Goal: Information Seeking & Learning: Learn about a topic

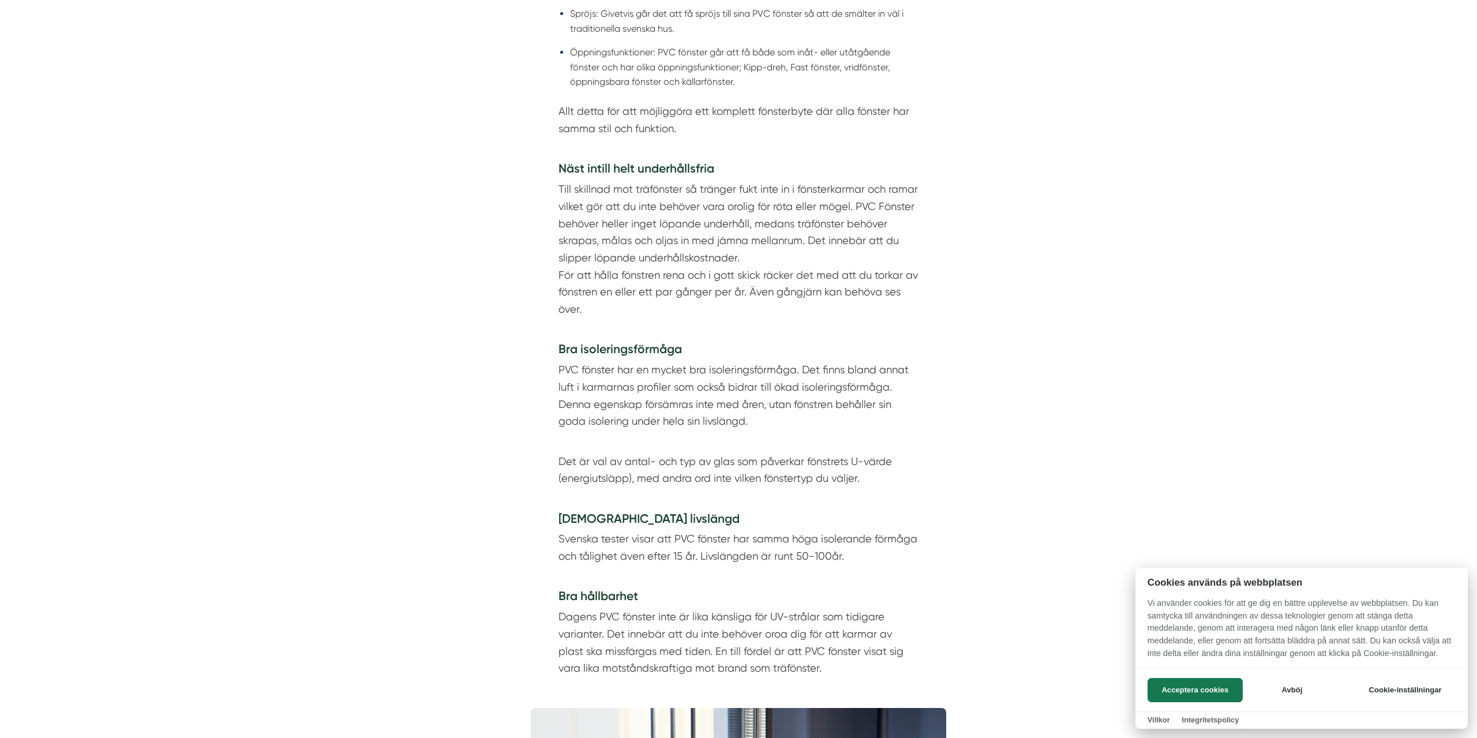
scroll to position [1413, 0]
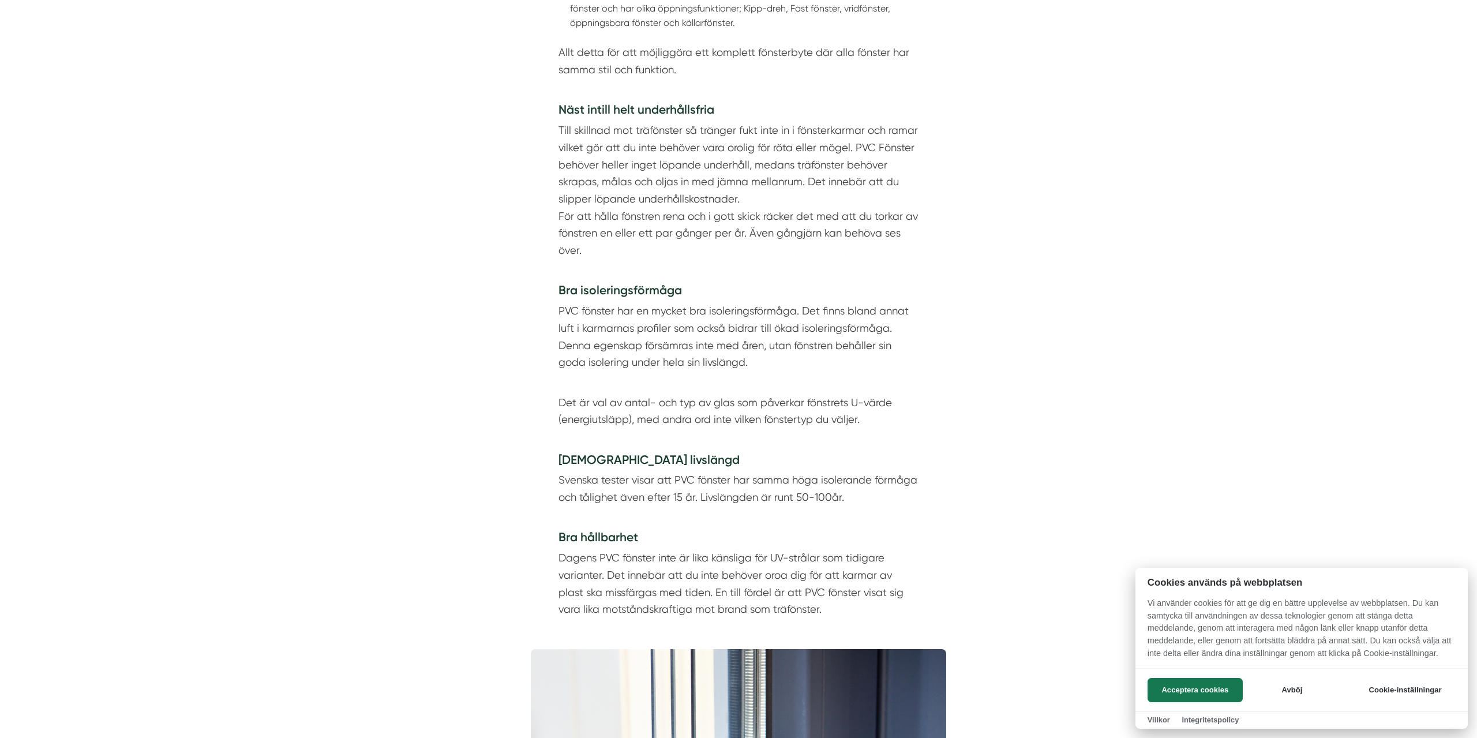
drag, startPoint x: 791, startPoint y: 267, endPoint x: 554, endPoint y: 219, distance: 241.9
click at [554, 219] on div at bounding box center [738, 369] width 1477 height 738
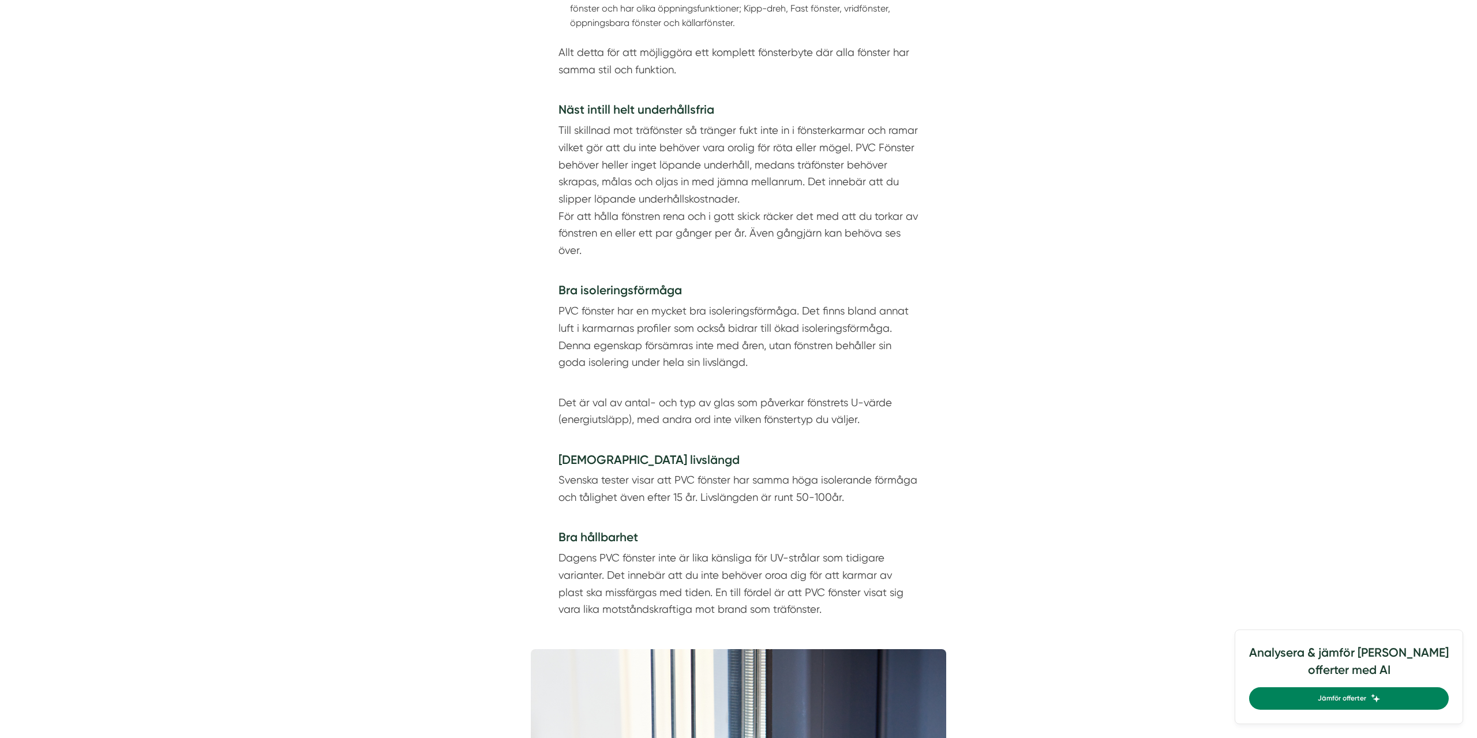
drag, startPoint x: 554, startPoint y: 219, endPoint x: 845, endPoint y: 248, distance: 292.3
click at [845, 248] on div "Fördelar med PVC fönster Billigare alternativ Fönstren är ca 20-30% billigare ä…" at bounding box center [739, 143] width 416 height 1000
click at [845, 248] on p "Till skillnad mot träfönster så tränger fukt inte in i fönsterkarmar och ramar …" at bounding box center [739, 199] width 360 height 154
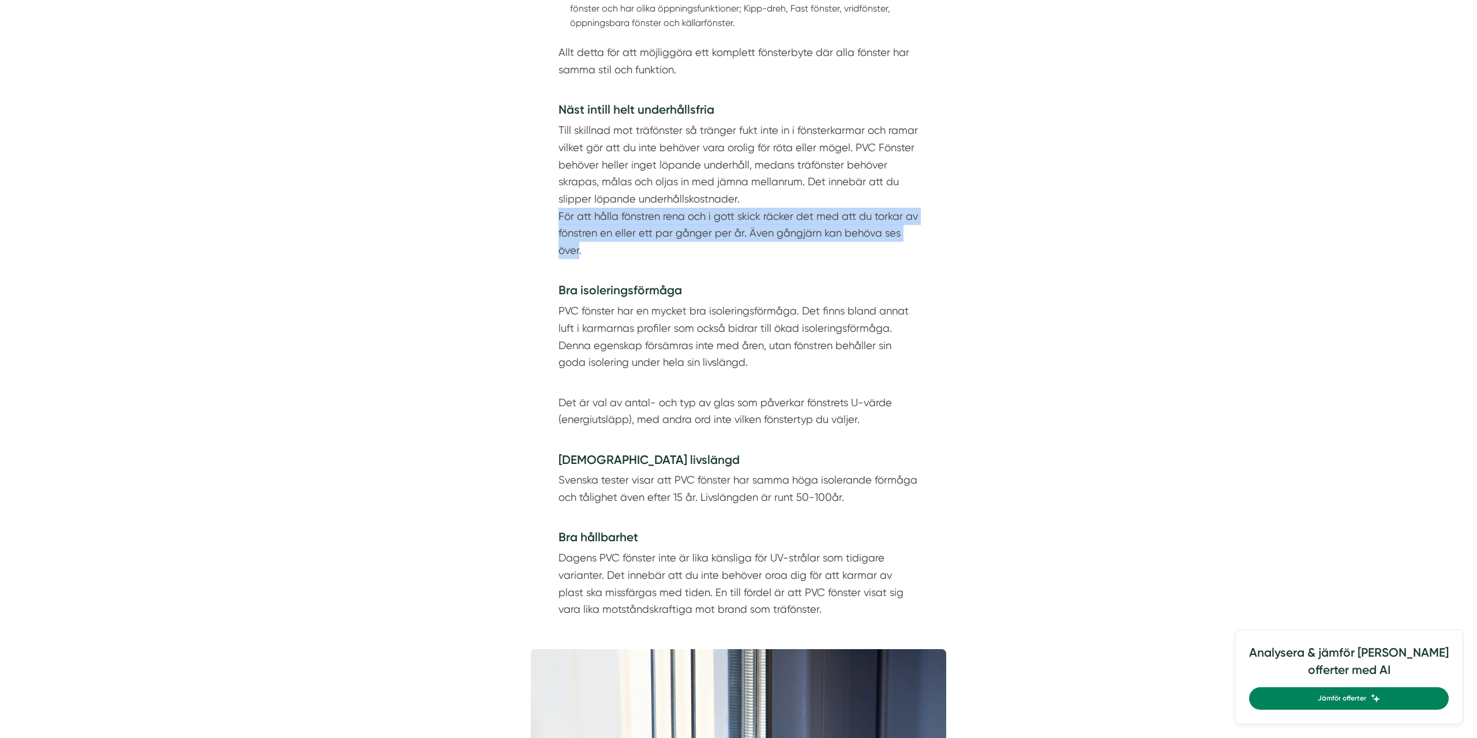
drag, startPoint x: 842, startPoint y: 246, endPoint x: 774, endPoint y: 248, distance: 68.1
click at [774, 248] on p "Till skillnad mot träfönster så tränger fukt inte in i fönsterkarmar och ramar …" at bounding box center [739, 199] width 360 height 154
click at [773, 248] on p "Till skillnad mot träfönster så tränger fukt inte in i fönsterkarmar och ramar …" at bounding box center [739, 199] width 360 height 154
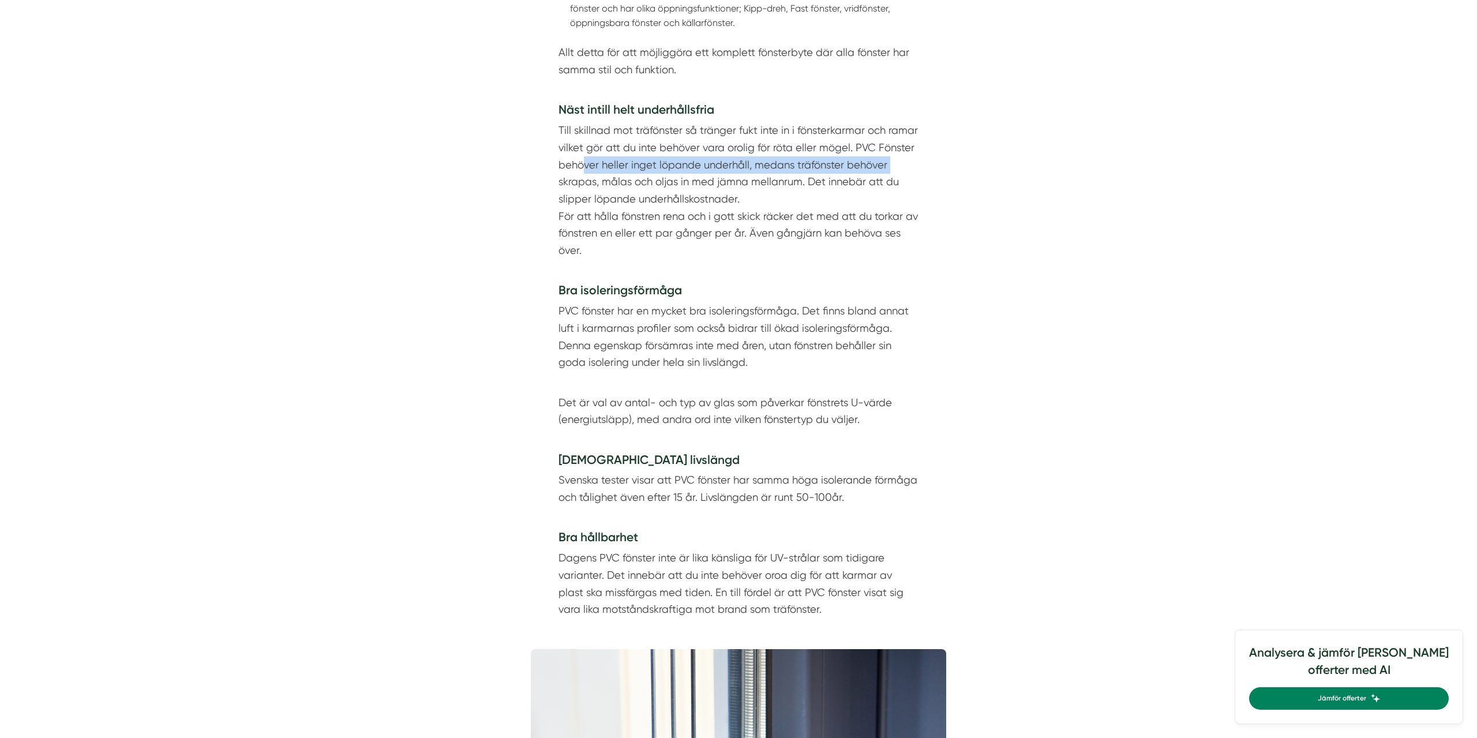
drag, startPoint x: 592, startPoint y: 164, endPoint x: 900, endPoint y: 167, distance: 308.2
click at [900, 167] on p "Till skillnad mot träfönster så tränger fukt inte in i fönsterkarmar och ramar …" at bounding box center [739, 199] width 360 height 154
drag, startPoint x: 903, startPoint y: 184, endPoint x: 555, endPoint y: 190, distance: 348.1
click at [566, 180] on p "Till skillnad mot träfönster så tränger fukt inte in i fönsterkarmar och ramar …" at bounding box center [739, 199] width 360 height 154
drag, startPoint x: 559, startPoint y: 189, endPoint x: 911, endPoint y: 190, distance: 352.1
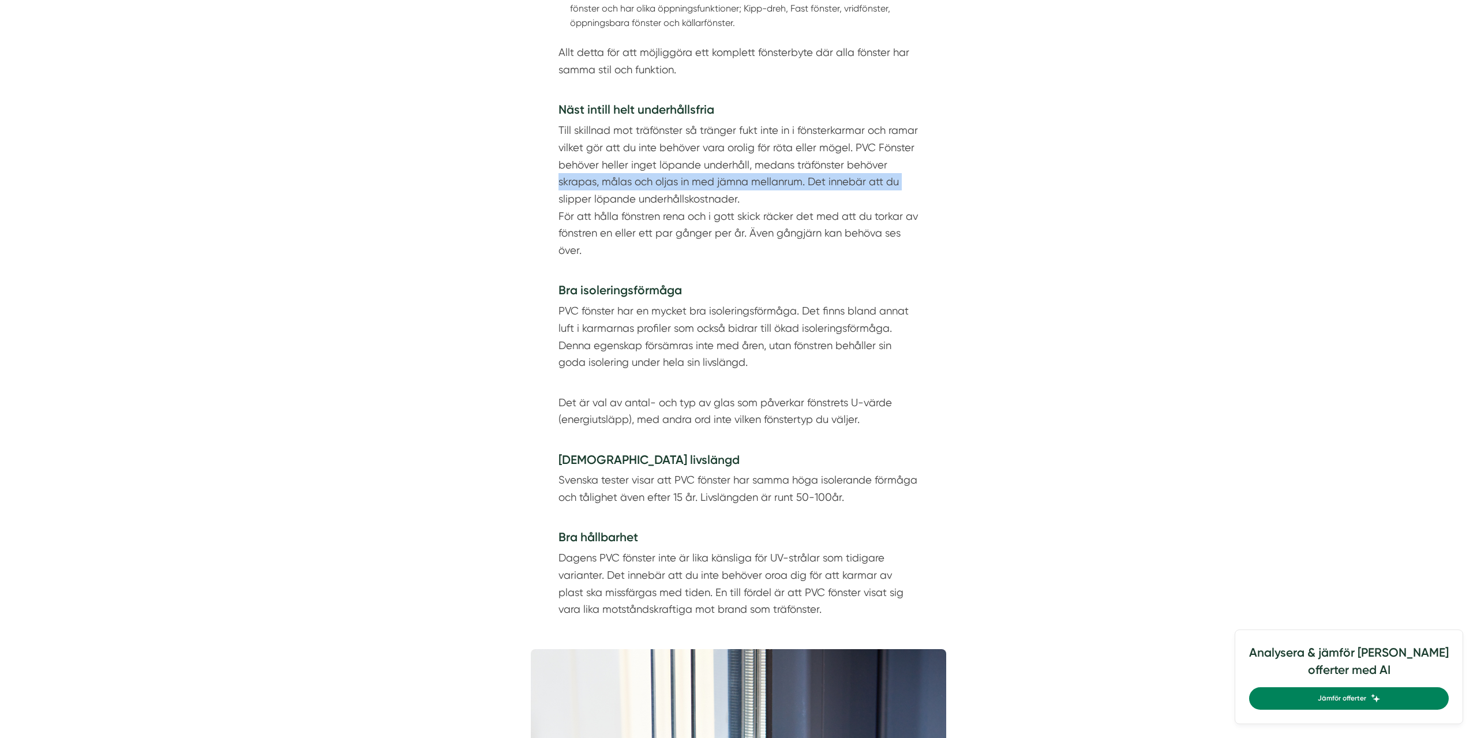
click at [911, 190] on div "Fördelar med PVC fönster Billigare alternativ Fönstren är ca 20-30% billigare ä…" at bounding box center [739, 143] width 416 height 1000
click at [911, 190] on p "Till skillnad mot träfönster så tränger fukt inte in i fönsterkarmar och ramar …" at bounding box center [739, 199] width 360 height 154
drag, startPoint x: 911, startPoint y: 190, endPoint x: 691, endPoint y: 233, distance: 224.6
click at [657, 223] on p "Till skillnad mot träfönster så tränger fukt inte in i fönsterkarmar och ramar …" at bounding box center [739, 199] width 360 height 154
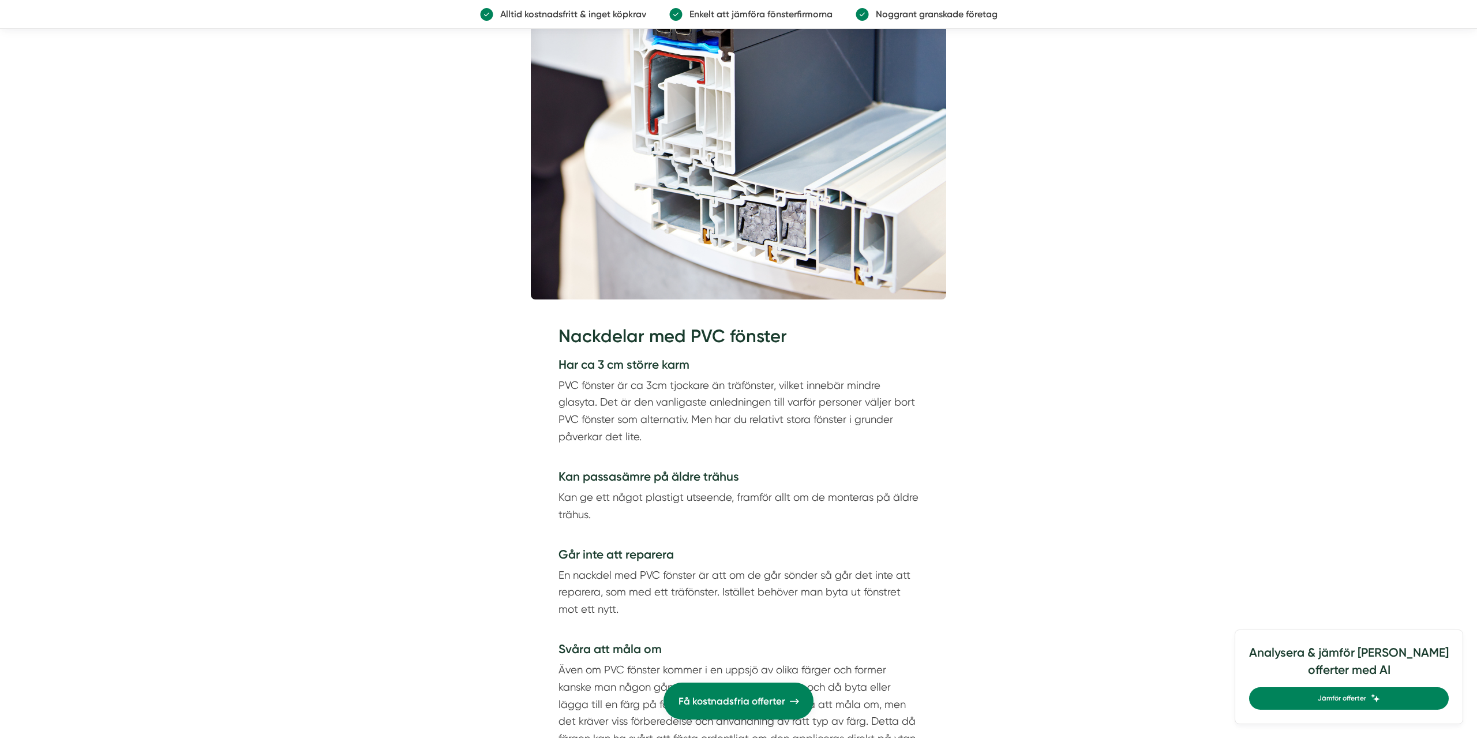
scroll to position [2119, 0]
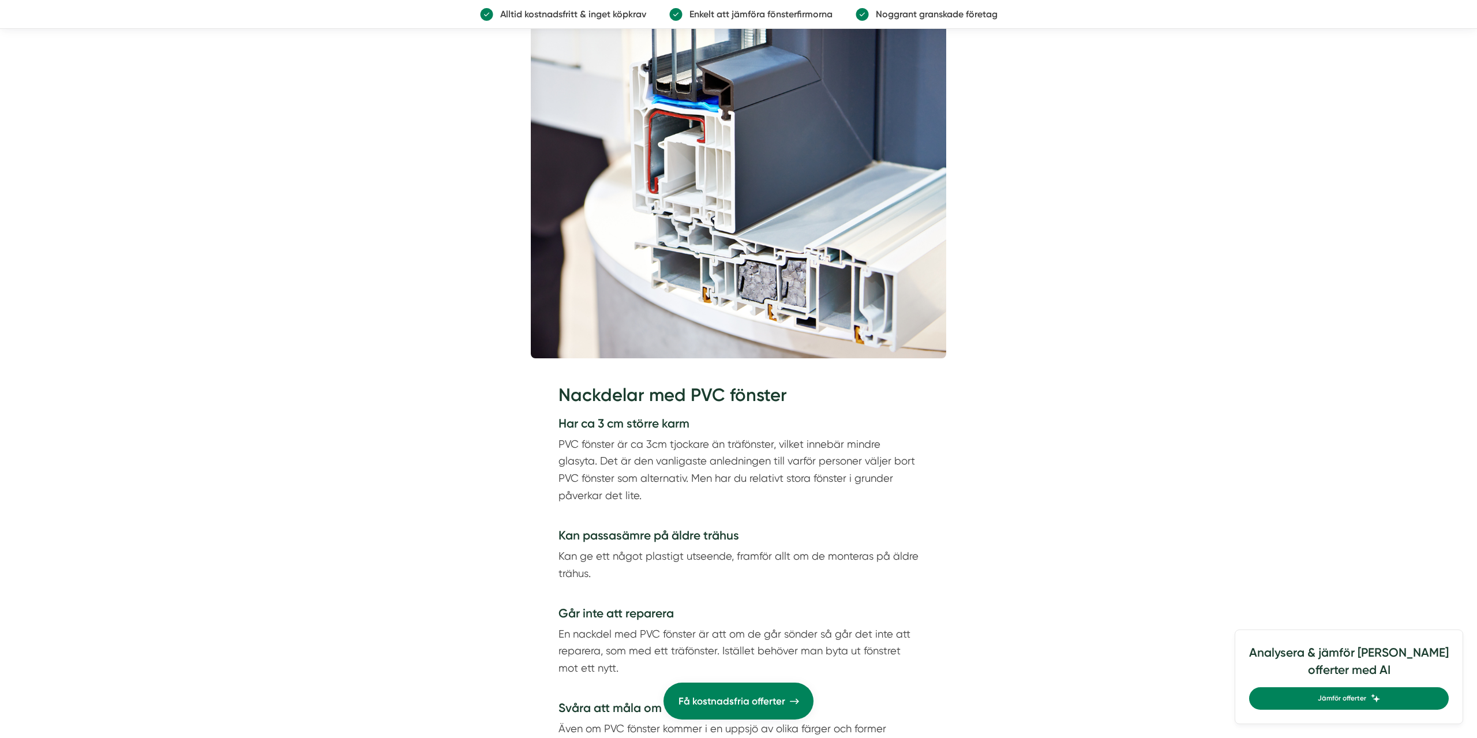
drag, startPoint x: 697, startPoint y: 492, endPoint x: 603, endPoint y: 466, distance: 97.4
click at [603, 466] on p "PVC fönster är ca 3cm tjockare än träfönster, vilket innebär mindre glasyta. De…" at bounding box center [739, 478] width 360 height 85
drag, startPoint x: 602, startPoint y: 466, endPoint x: 842, endPoint y: 497, distance: 242.1
click at [842, 497] on p "PVC fönster är ca 3cm tjockare än träfönster, vilket innebär mindre glasyta. De…" at bounding box center [739, 478] width 360 height 85
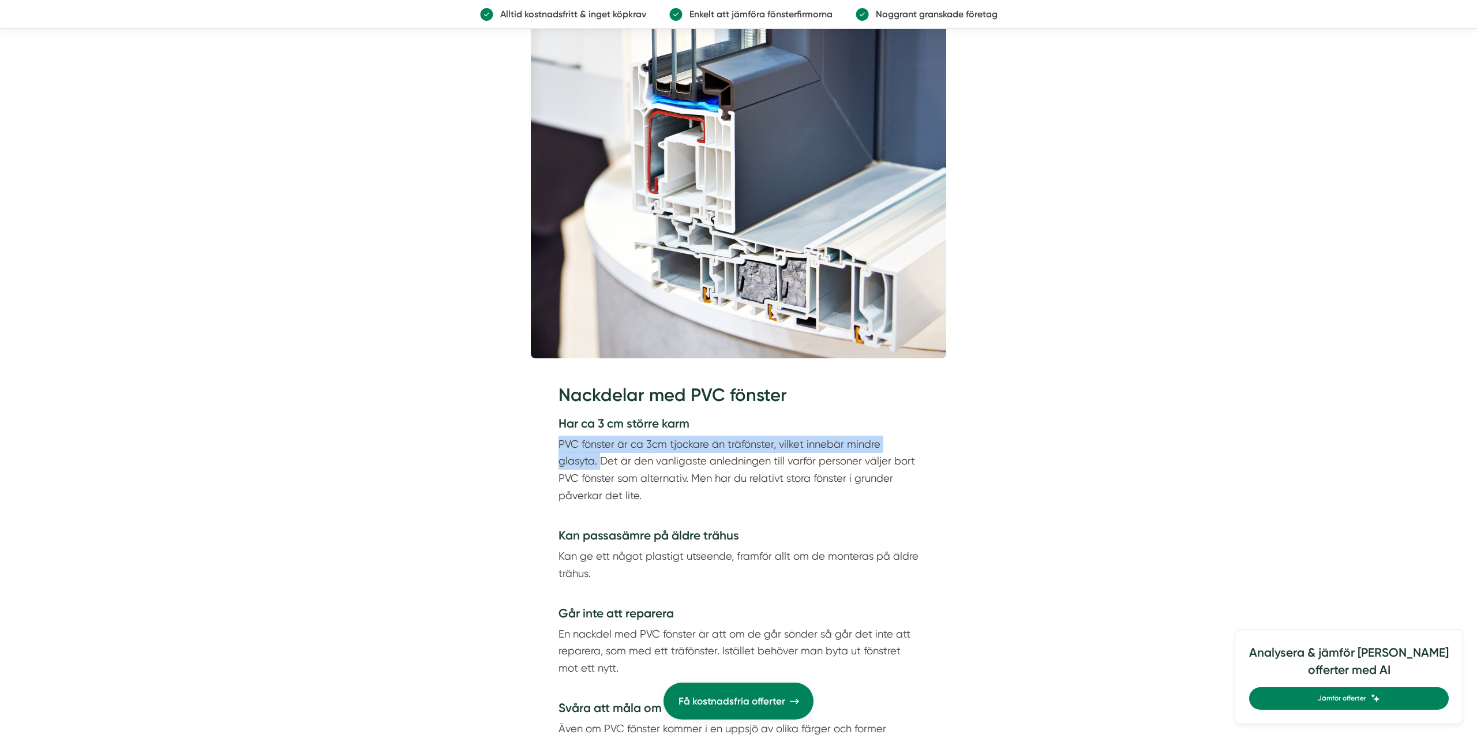
click at [842, 497] on p "PVC fönster är ca 3cm tjockare än träfönster, vilket innebär mindre glasyta. De…" at bounding box center [739, 478] width 360 height 85
drag, startPoint x: 805, startPoint y: 495, endPoint x: 539, endPoint y: 407, distance: 279.8
click at [754, 500] on p "PVC fönster är ca 3cm tjockare än träfönster, vilket innebär mindre glasyta. De…" at bounding box center [739, 478] width 360 height 85
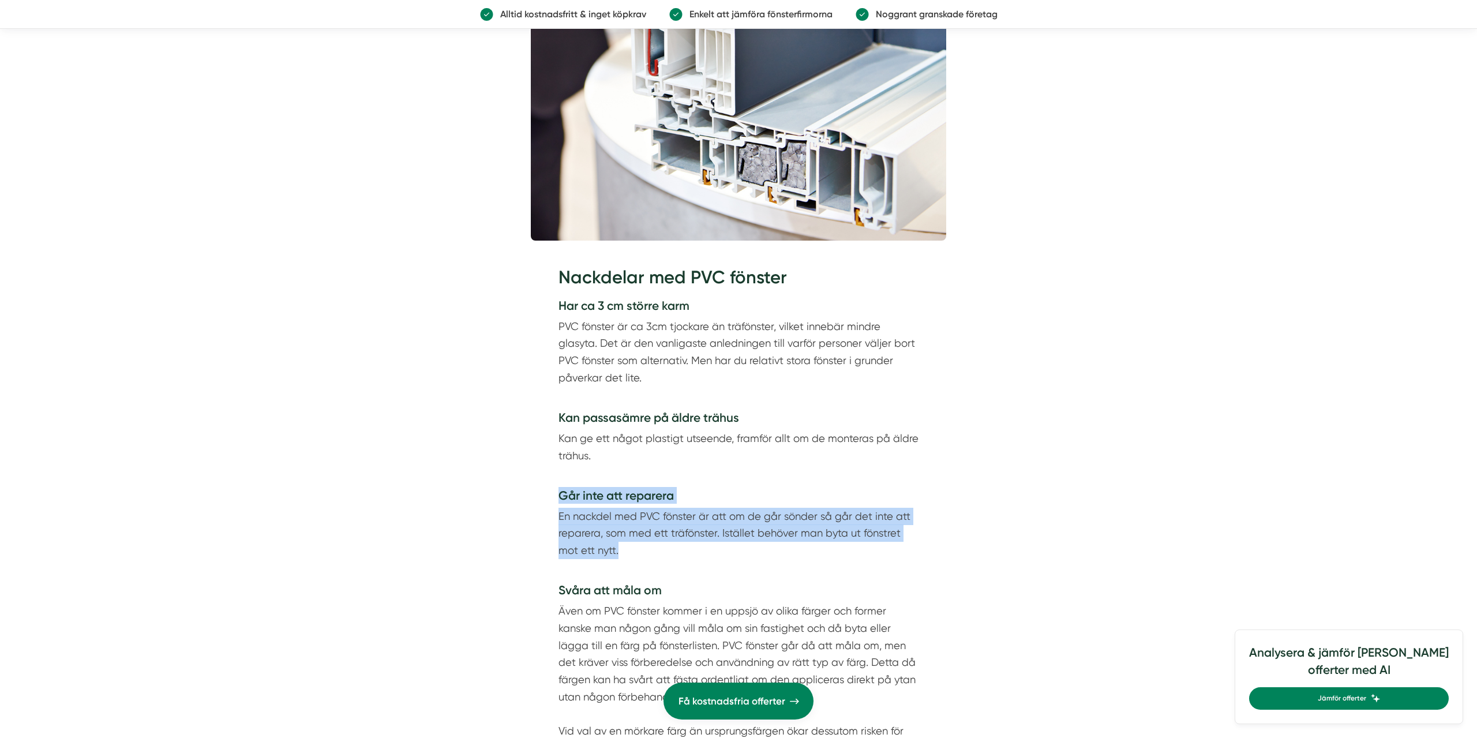
drag, startPoint x: 635, startPoint y: 556, endPoint x: 549, endPoint y: 494, distance: 106.2
click at [549, 494] on div "Nackdelar med PVC fönster Har ca 3 cm större karm PVC fönster är ca 3cm tjockar…" at bounding box center [739, 635] width 416 height 775
drag, startPoint x: 674, startPoint y: 517, endPoint x: 773, endPoint y: 526, distance: 99.2
click at [766, 526] on div "Nackdelar med PVC fönster Har ca 3 cm större karm PVC fönster är ca 3cm tjockar…" at bounding box center [739, 632] width 360 height 734
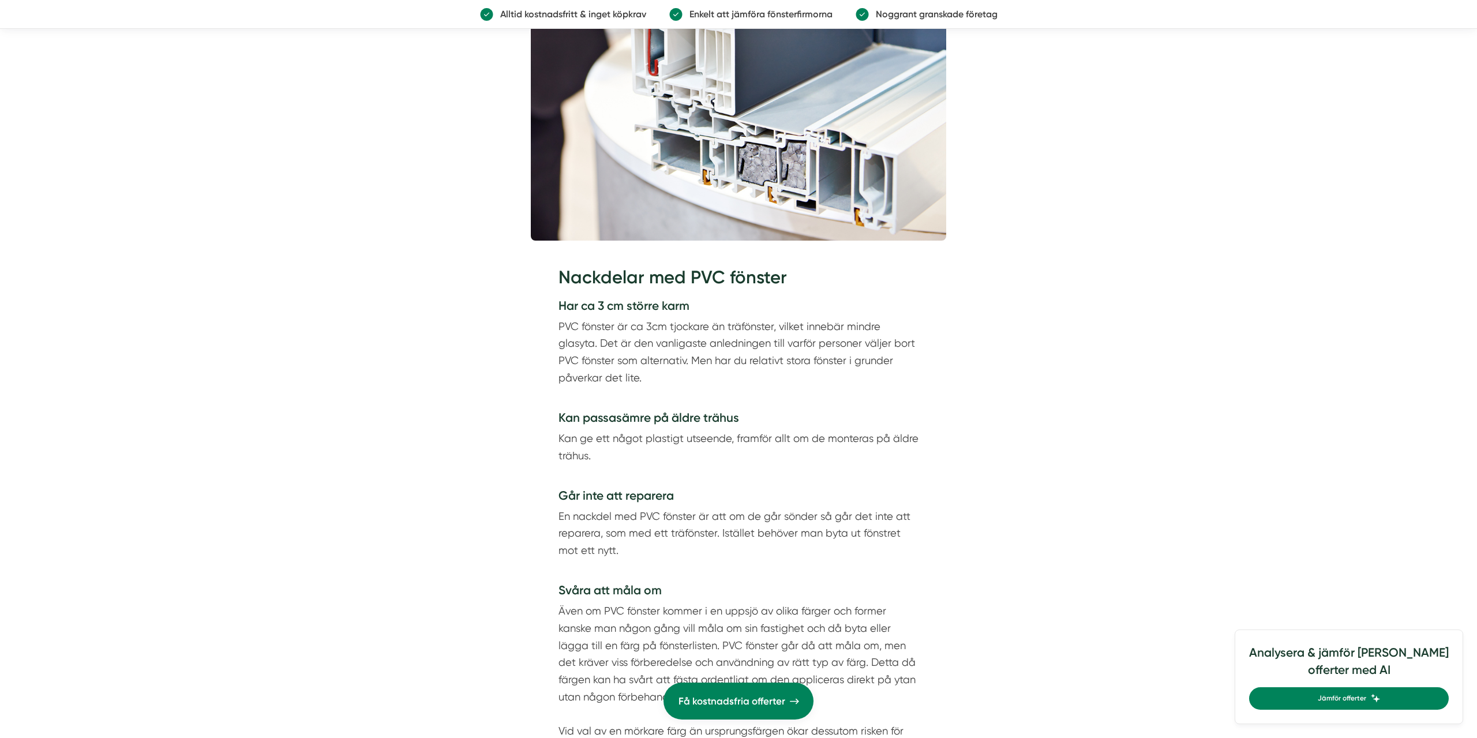
click at [773, 526] on p "En nackdel med PVC fönster är att om de går sönder så går det inte att reparera…" at bounding box center [739, 542] width 360 height 69
drag, startPoint x: 604, startPoint y: 530, endPoint x: 577, endPoint y: 497, distance: 43.5
click at [577, 497] on div "Nackdelar med PVC fönster Har ca 3 cm större karm PVC fönster är ca 3cm tjockar…" at bounding box center [739, 632] width 360 height 734
click at [577, 497] on strong "Går inte att reparera" at bounding box center [616, 495] width 115 height 14
drag, startPoint x: 577, startPoint y: 497, endPoint x: 747, endPoint y: 564, distance: 183.2
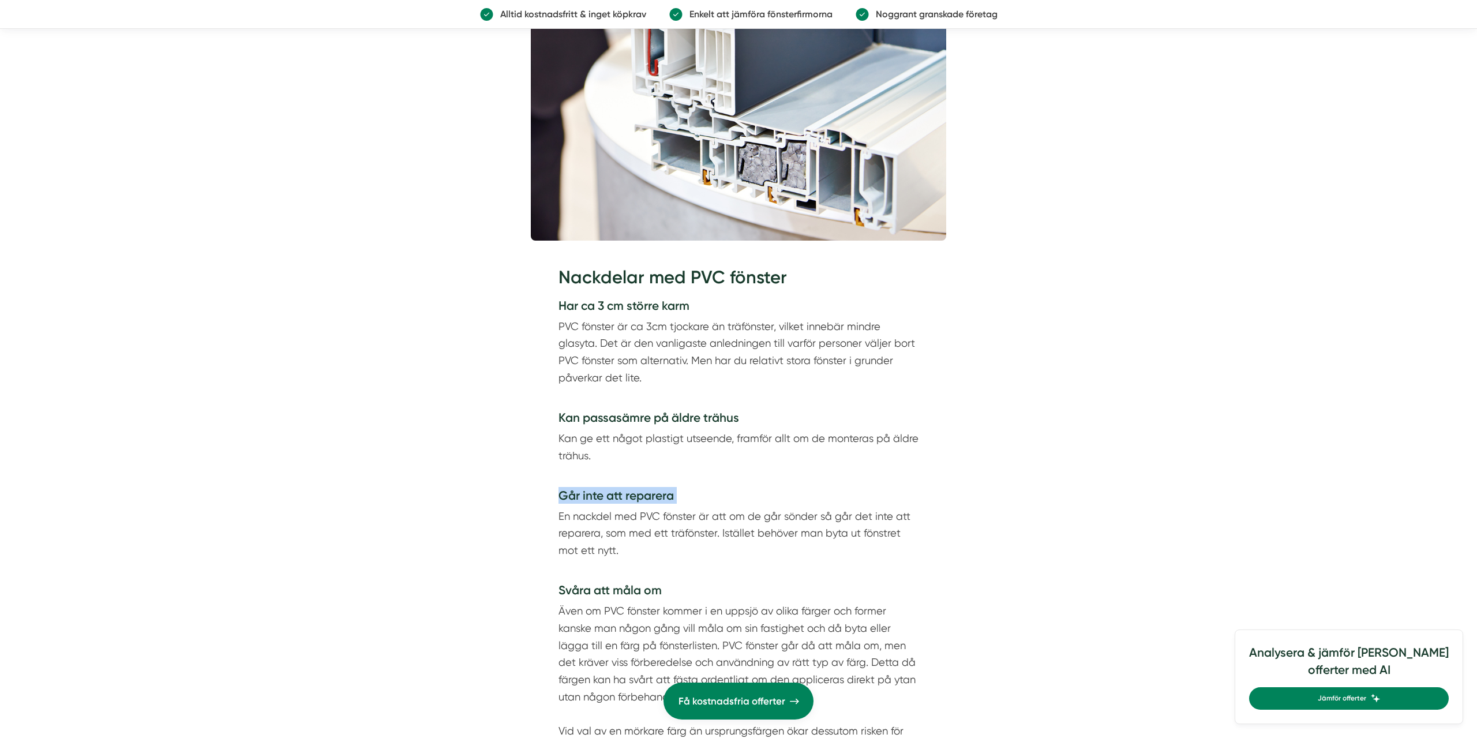
click at [733, 567] on div "Nackdelar med PVC fönster Har ca 3 cm större karm PVC fönster är ca 3cm tjockar…" at bounding box center [739, 632] width 360 height 734
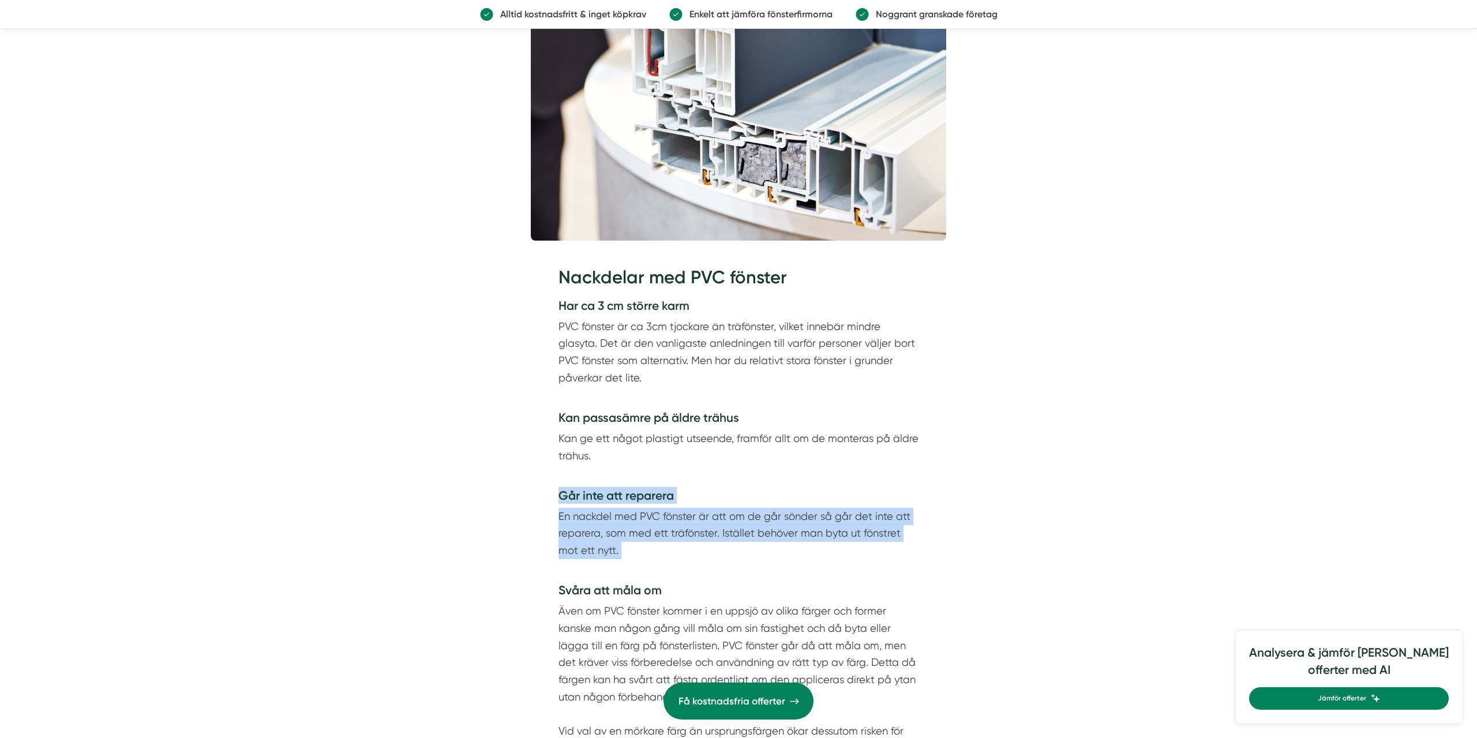
click at [748, 559] on p "En nackdel med PVC fönster är att om de går sönder så går det inte att reparera…" at bounding box center [739, 542] width 360 height 69
drag, startPoint x: 634, startPoint y: 532, endPoint x: 552, endPoint y: 488, distance: 93.0
click at [565, 496] on div "Nackdelar med PVC fönster Har ca 3 cm större karm PVC fönster är ca 3cm tjockar…" at bounding box center [739, 632] width 360 height 734
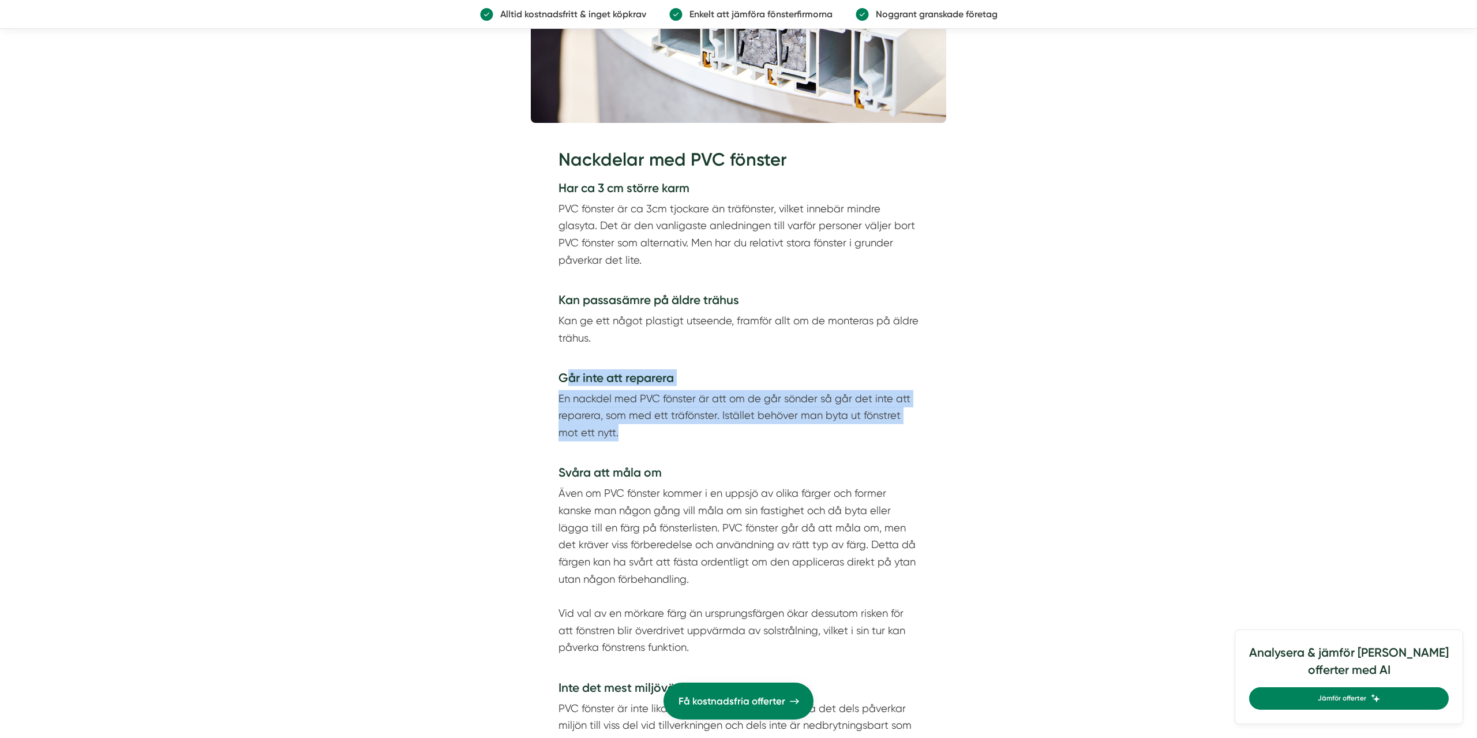
scroll to position [2414, 0]
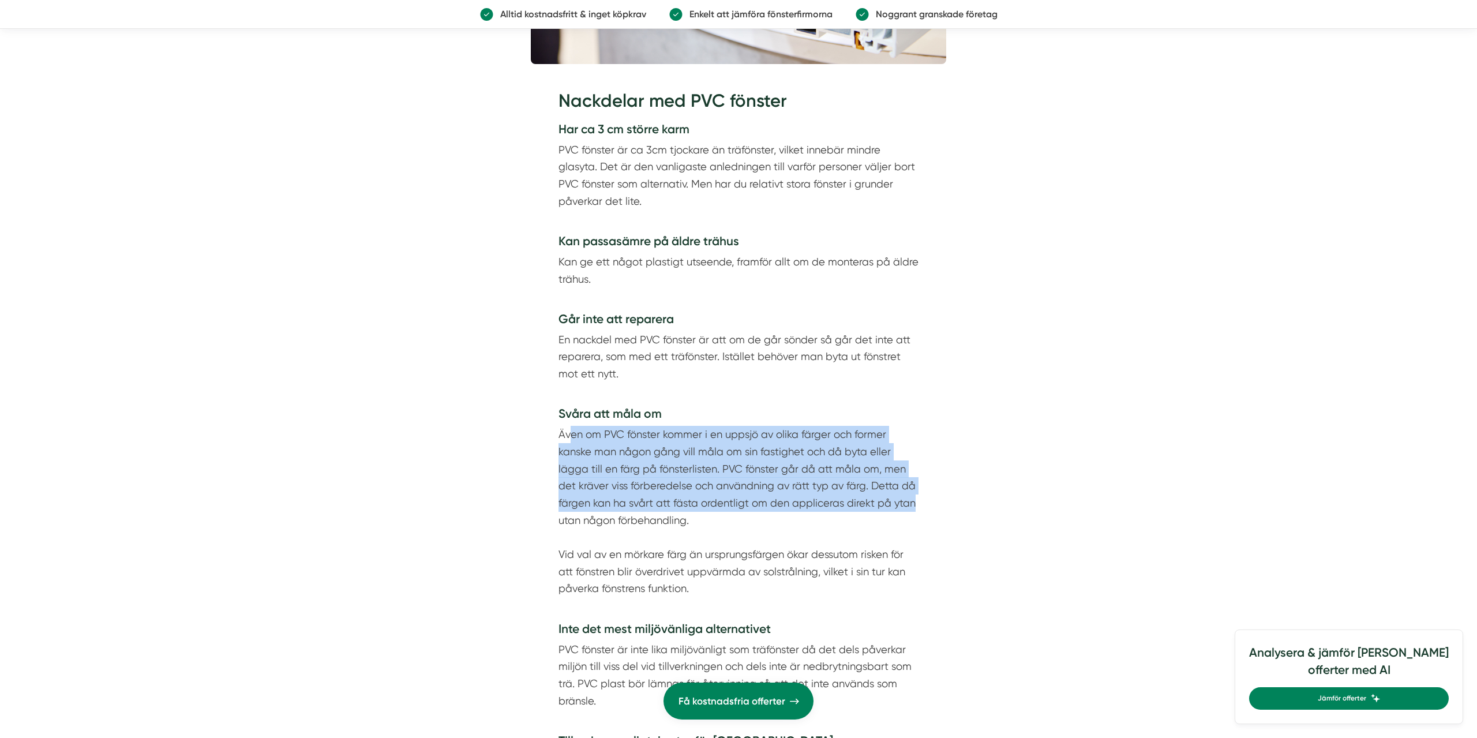
drag, startPoint x: 585, startPoint y: 442, endPoint x: 914, endPoint y: 511, distance: 336.2
click at [914, 511] on p "Även om PVC fönster kommer i en uppsjö av olika färger och former kanske man nå…" at bounding box center [739, 520] width 360 height 189
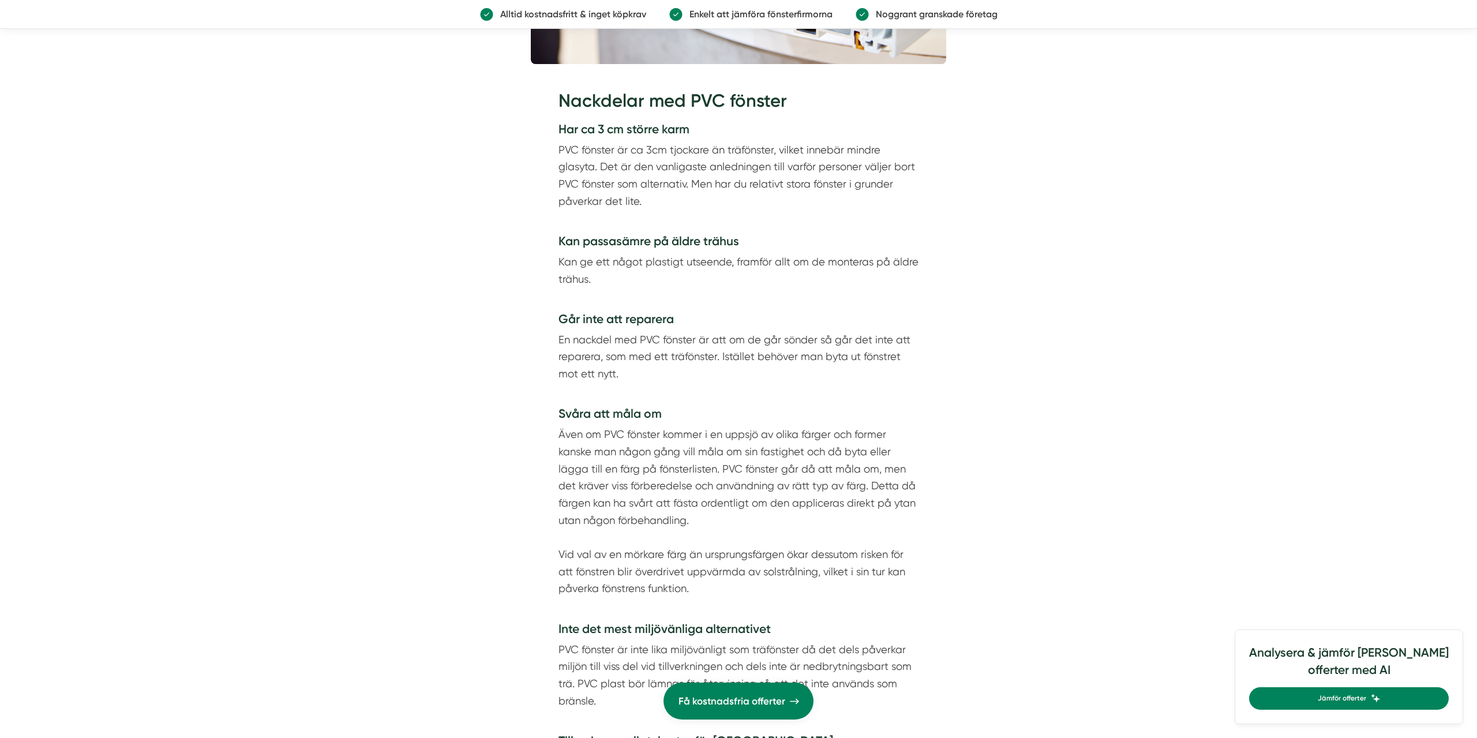
click at [915, 511] on p "Även om PVC fönster kommer i en uppsjö av olika färger och former kanske man nå…" at bounding box center [739, 520] width 360 height 189
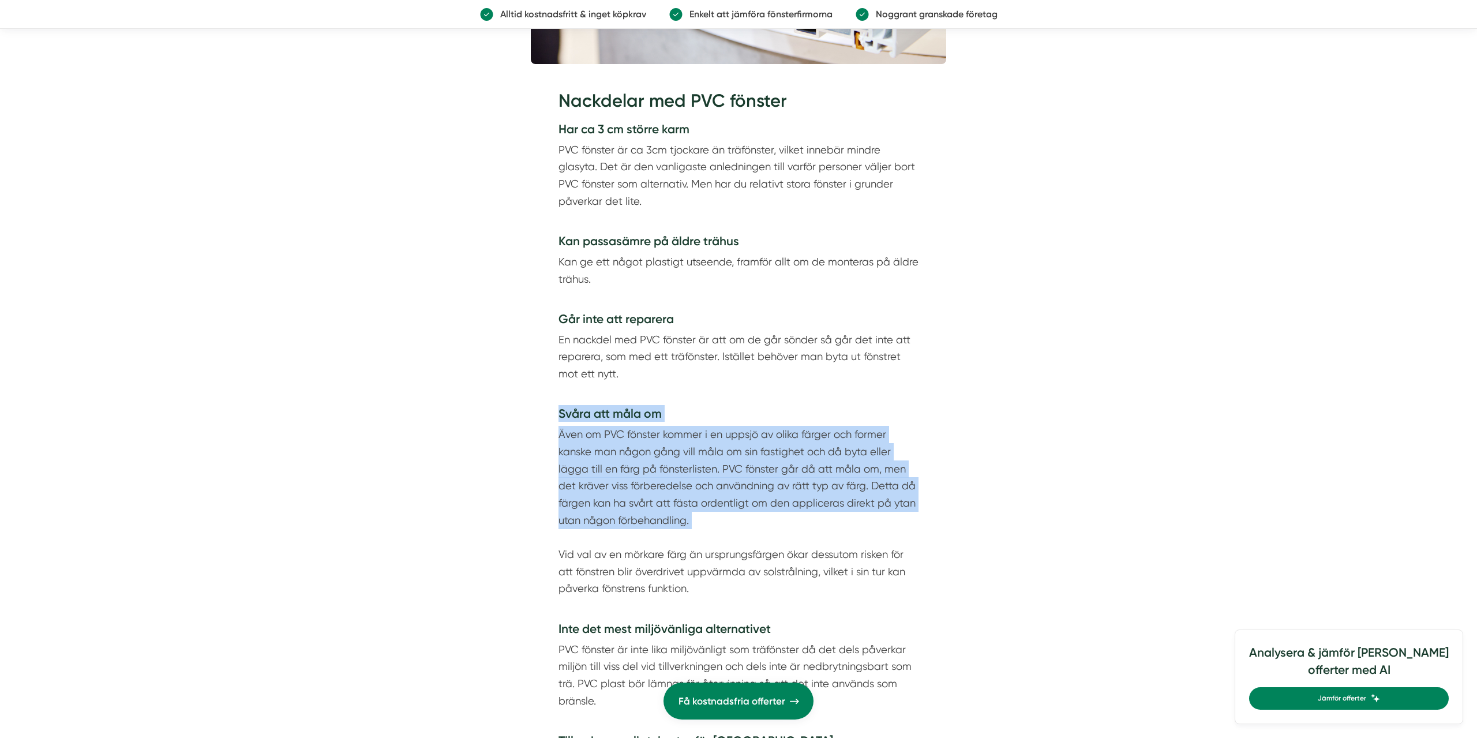
drag, startPoint x: 836, startPoint y: 535, endPoint x: 556, endPoint y: 425, distance: 300.8
click at [555, 424] on div "Nackdelar med PVC fönster Har ca 3 cm större karm PVC fönster är ca 3cm tjockar…" at bounding box center [739, 458] width 416 height 775
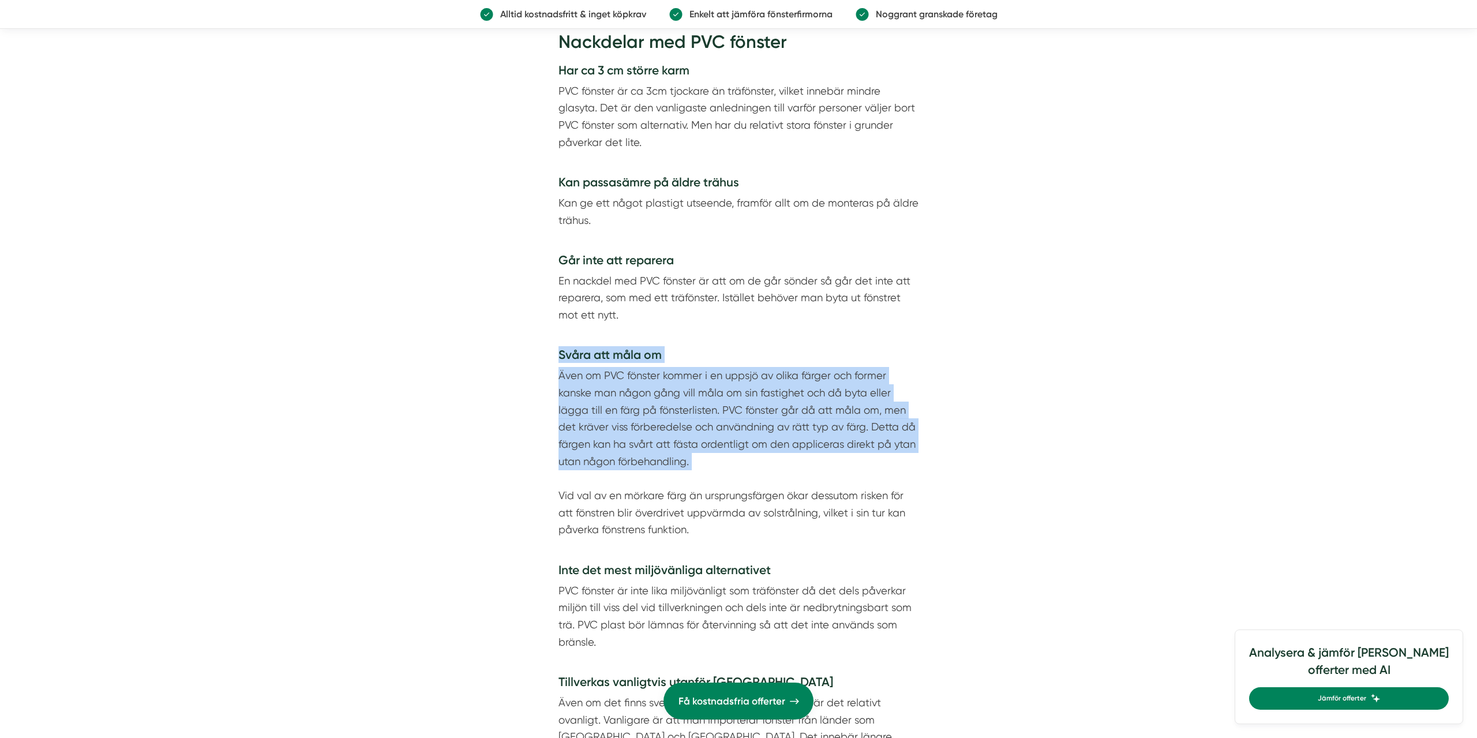
click at [768, 466] on p "Även om PVC fönster kommer i en uppsjö av olika färger och former kanske man nå…" at bounding box center [739, 461] width 360 height 189
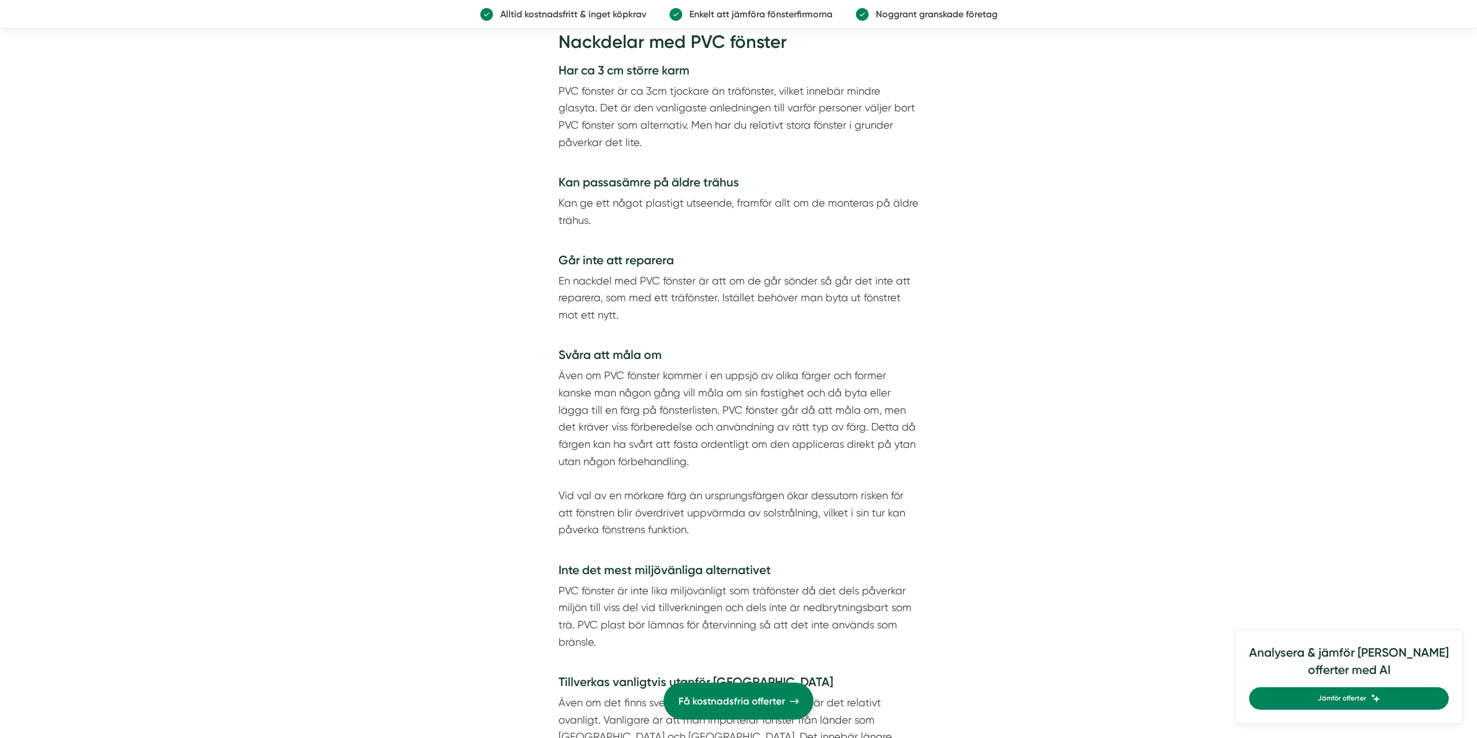
scroll to position [2590, 0]
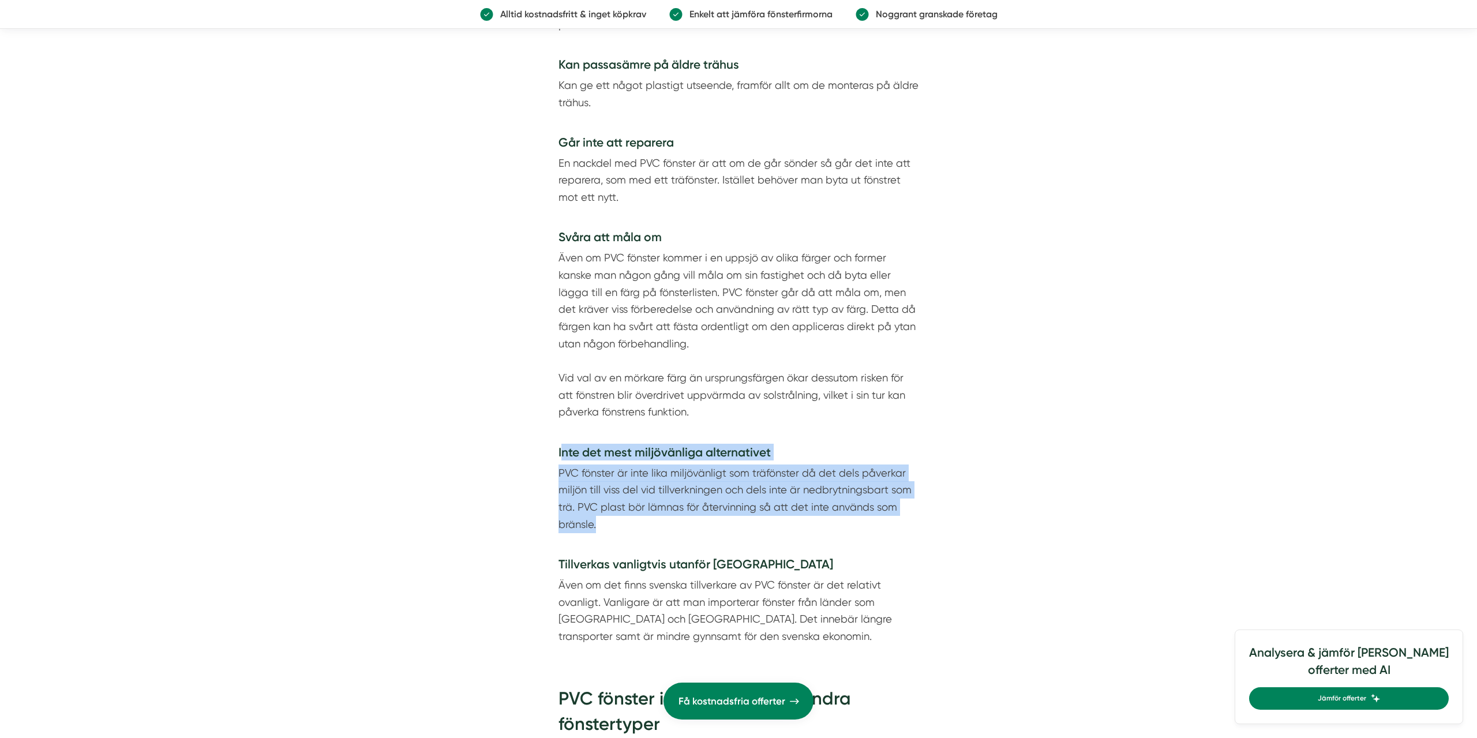
drag, startPoint x: 706, startPoint y: 525, endPoint x: 588, endPoint y: 496, distance: 122.2
click at [566, 477] on p "PVC fönster är inte lika miljövänligt som träfönster då det dels påverkar miljö…" at bounding box center [739, 507] width 360 height 85
click at [612, 515] on p "PVC fönster är inte lika miljövänligt som träfönster då det dels påverkar miljö…" at bounding box center [739, 507] width 360 height 85
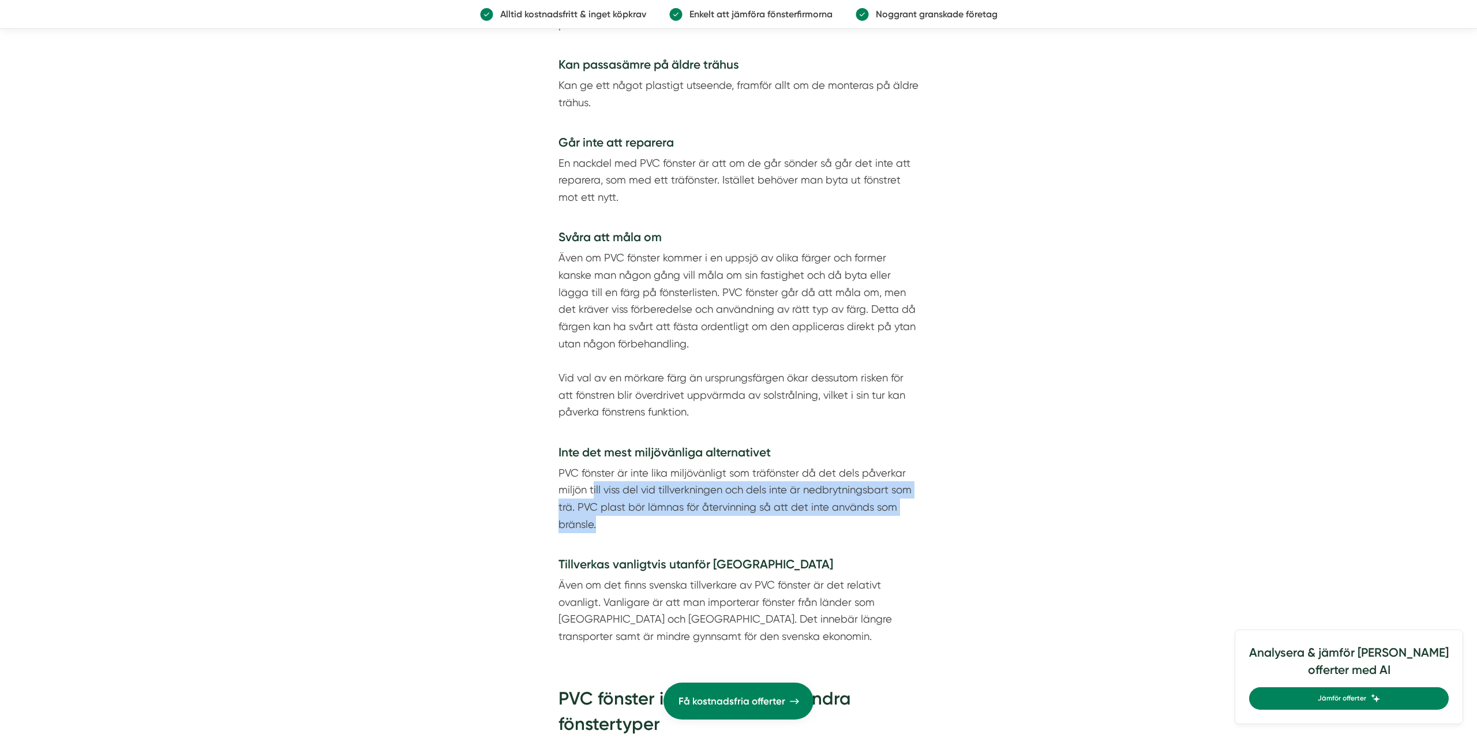
drag, startPoint x: 608, startPoint y: 506, endPoint x: 820, endPoint y: 535, distance: 214.4
click at [820, 535] on p "PVC fönster är inte lika miljövänligt som träfönster då det dels påverkar miljö…" at bounding box center [739, 507] width 360 height 85
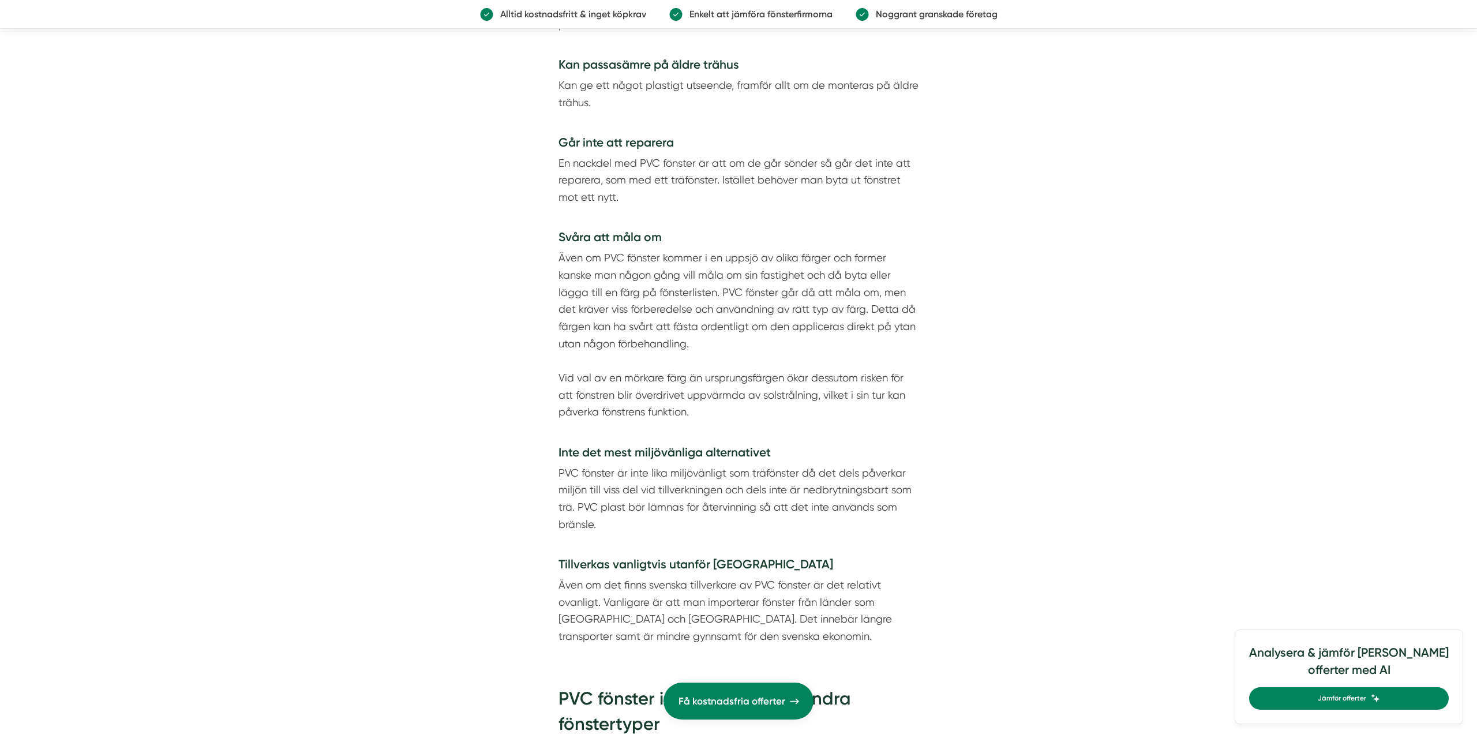
click at [820, 535] on p "PVC fönster är inte lika miljövänligt som träfönster då det dels påverkar miljö…" at bounding box center [739, 507] width 360 height 85
drag, startPoint x: 730, startPoint y: 507, endPoint x: 545, endPoint y: 427, distance: 201.9
click at [630, 472] on p "PVC fönster är inte lika miljövänligt som träfönster då det dels påverkar miljö…" at bounding box center [739, 507] width 360 height 85
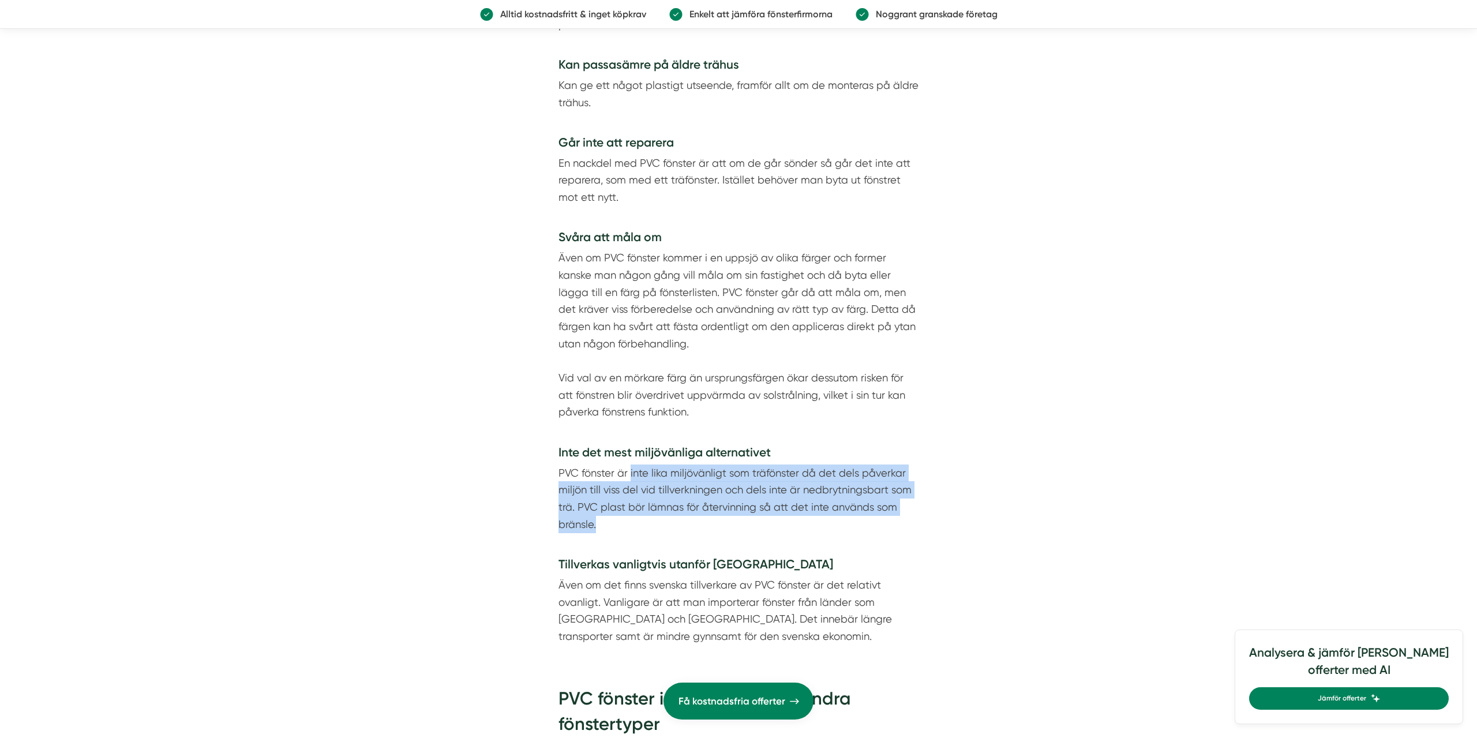
scroll to position [2649, 0]
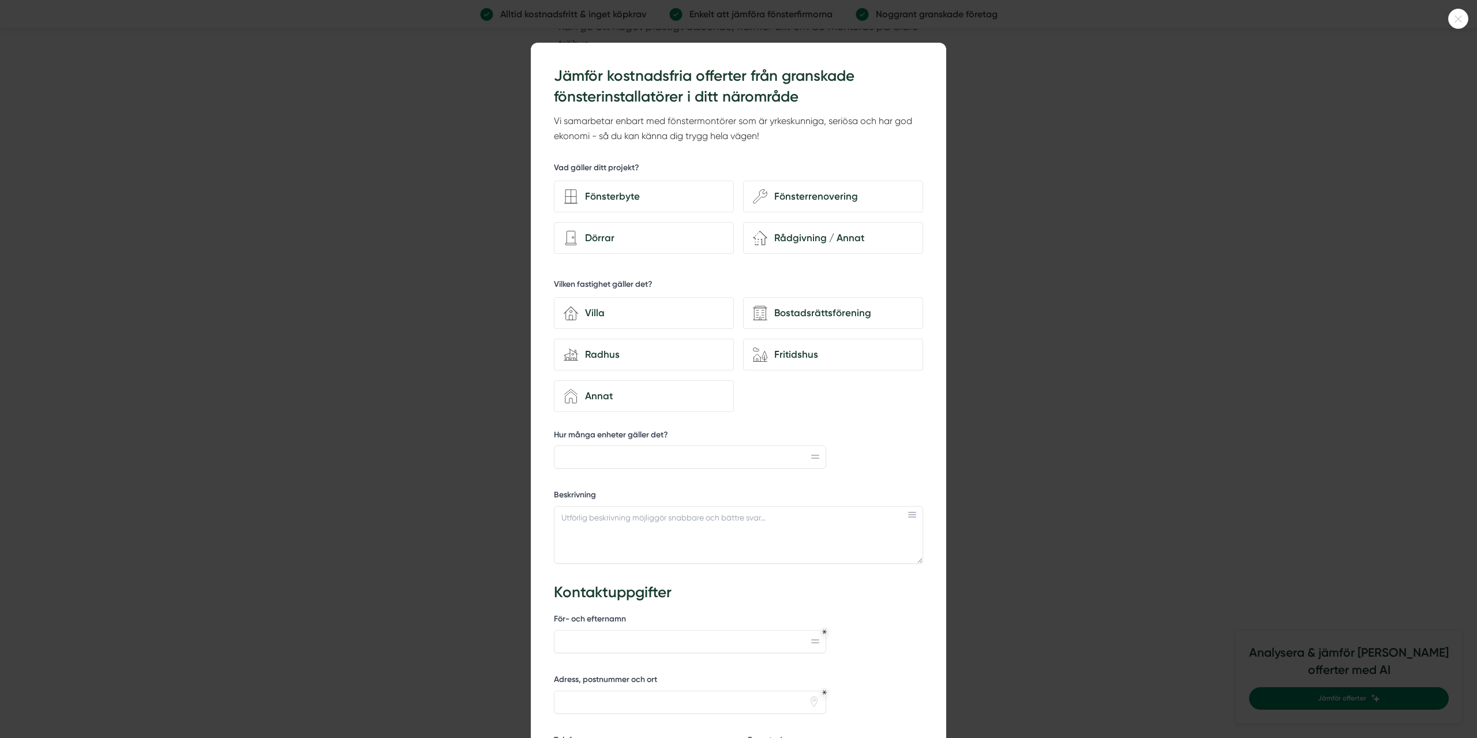
click at [469, 427] on div at bounding box center [738, 369] width 1477 height 738
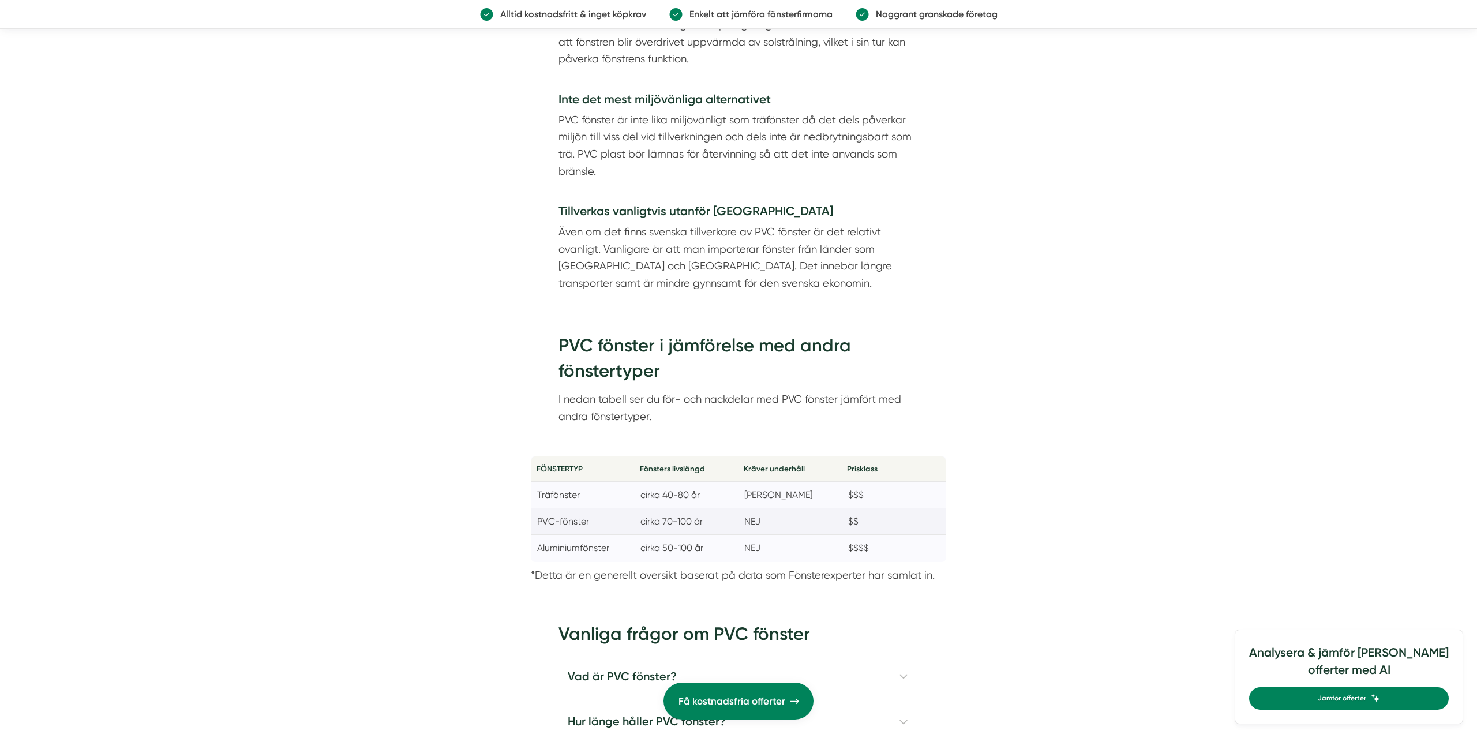
scroll to position [2885, 0]
